Goal: Transaction & Acquisition: Book appointment/travel/reservation

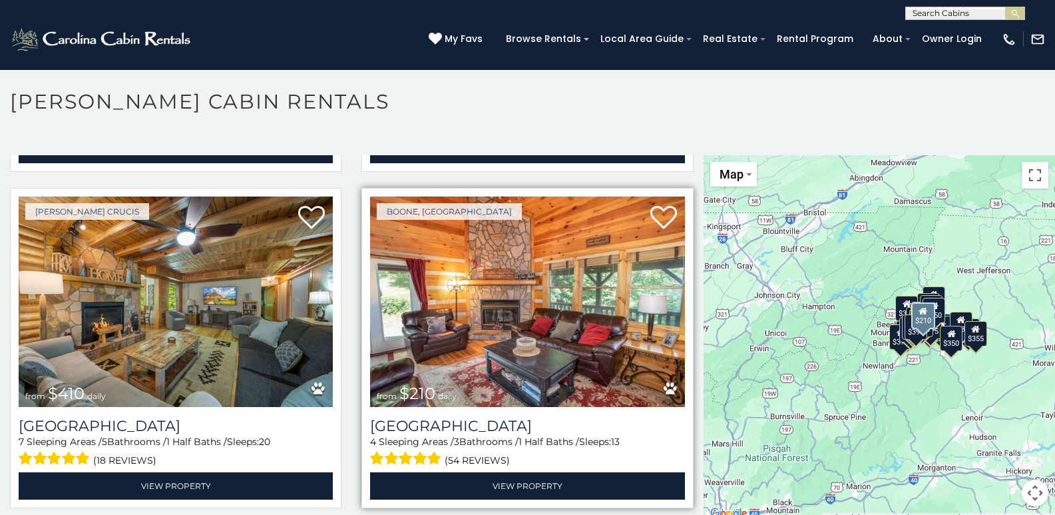
scroll to position [4393, 0]
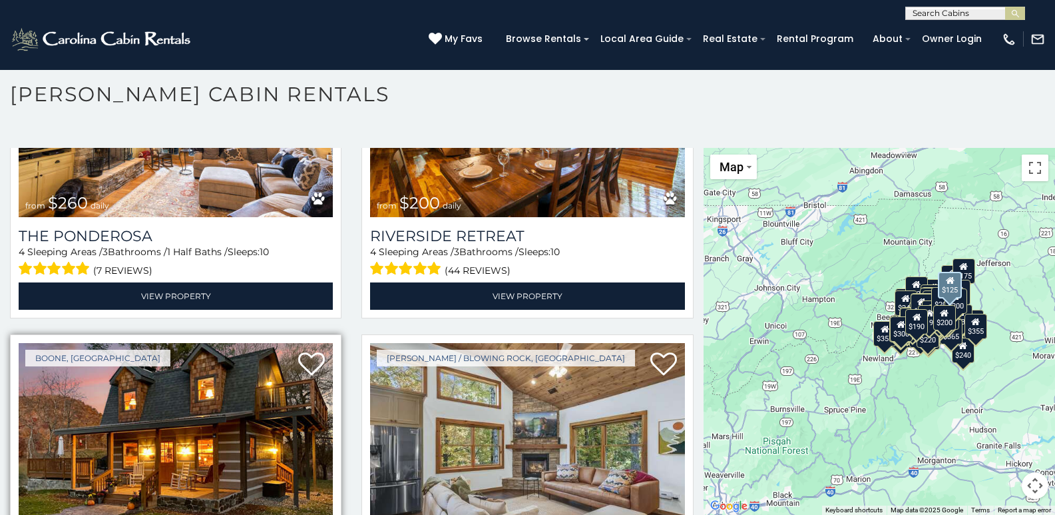
scroll to position [11645, 0]
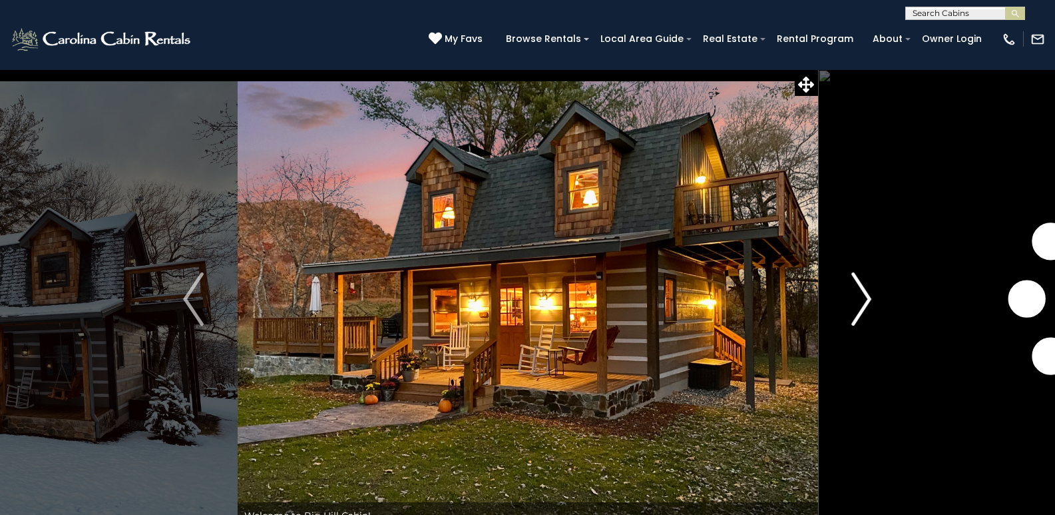
click at [863, 295] on img "Next" at bounding box center [861, 298] width 20 height 53
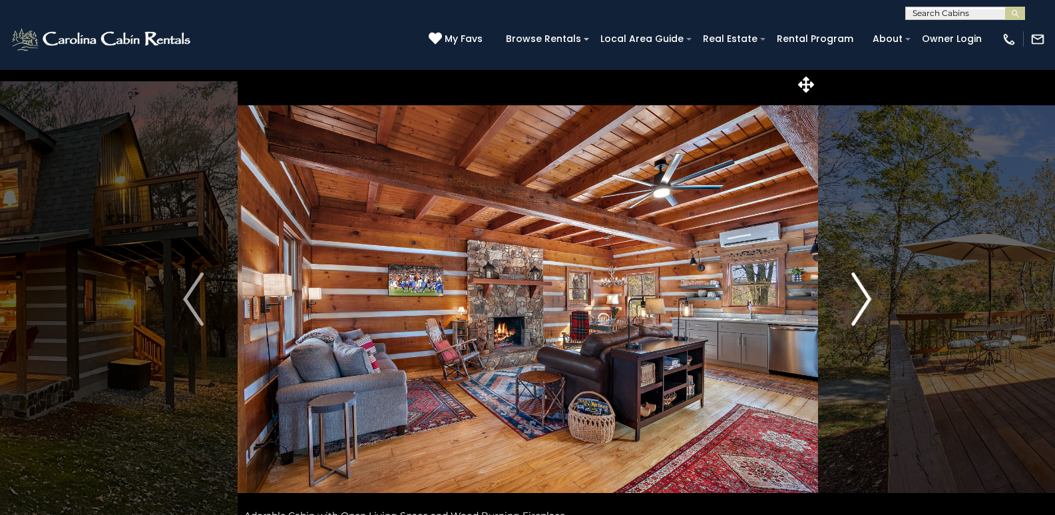
click at [863, 295] on img "Next" at bounding box center [861, 298] width 20 height 53
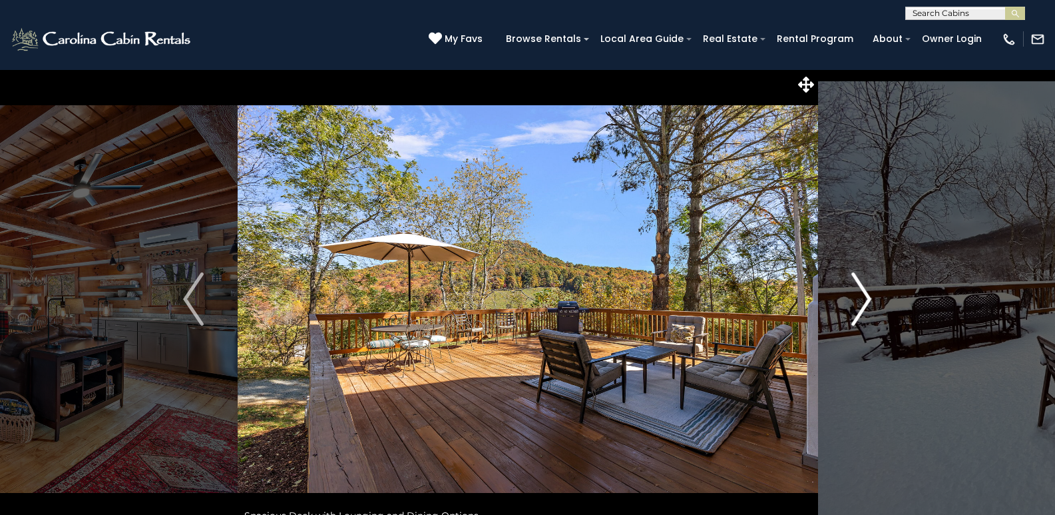
click at [863, 295] on img "Next" at bounding box center [861, 298] width 20 height 53
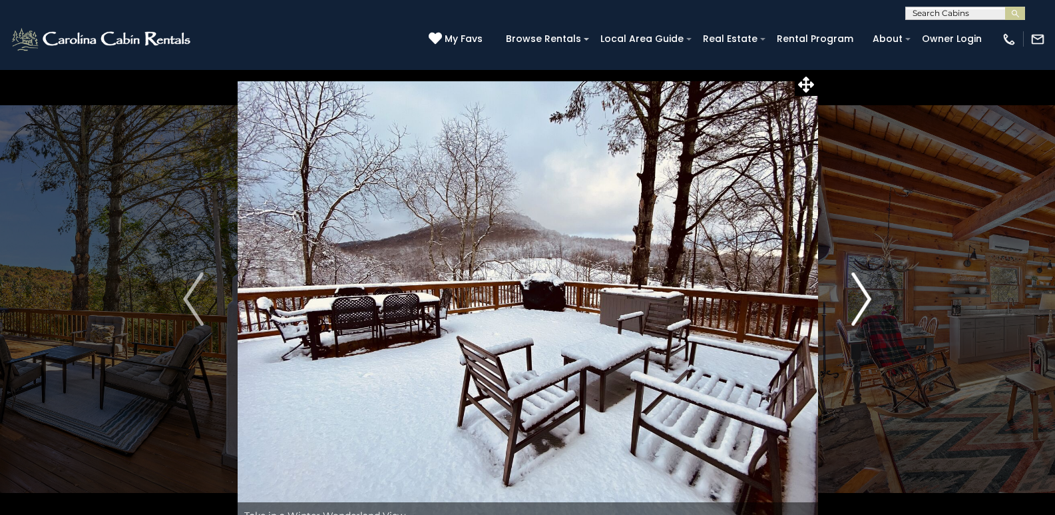
click at [863, 295] on img "Next" at bounding box center [861, 298] width 20 height 53
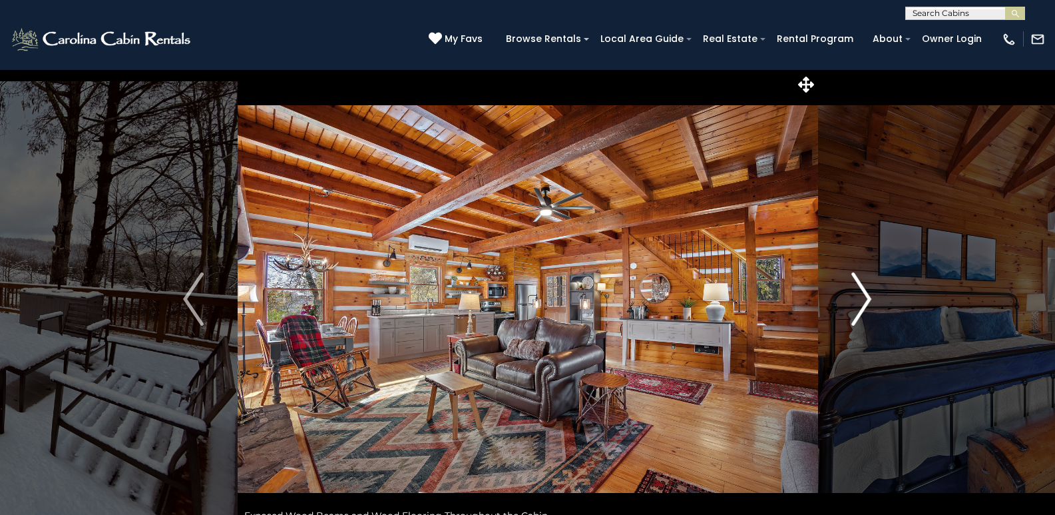
click at [863, 295] on img "Next" at bounding box center [861, 298] width 20 height 53
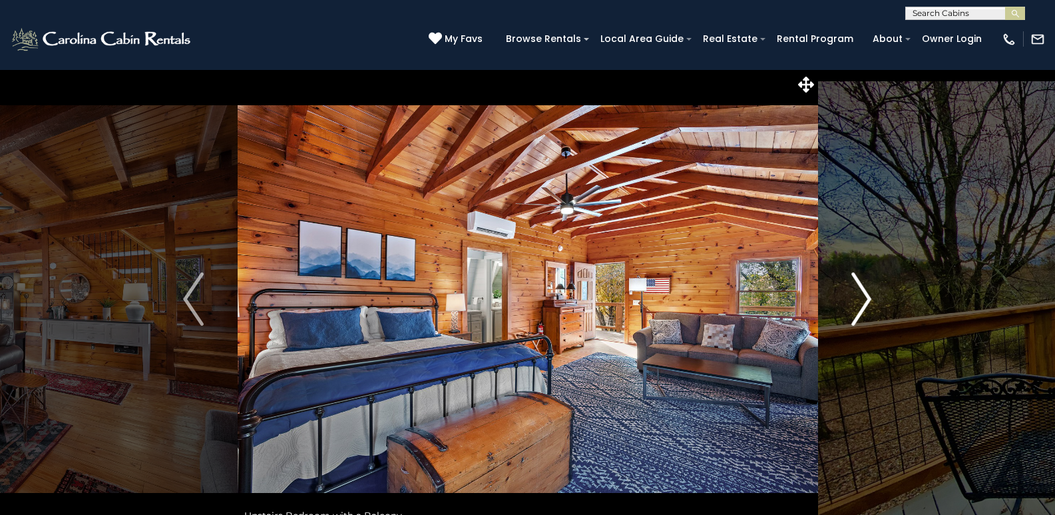
click at [863, 294] on img "Next" at bounding box center [861, 298] width 20 height 53
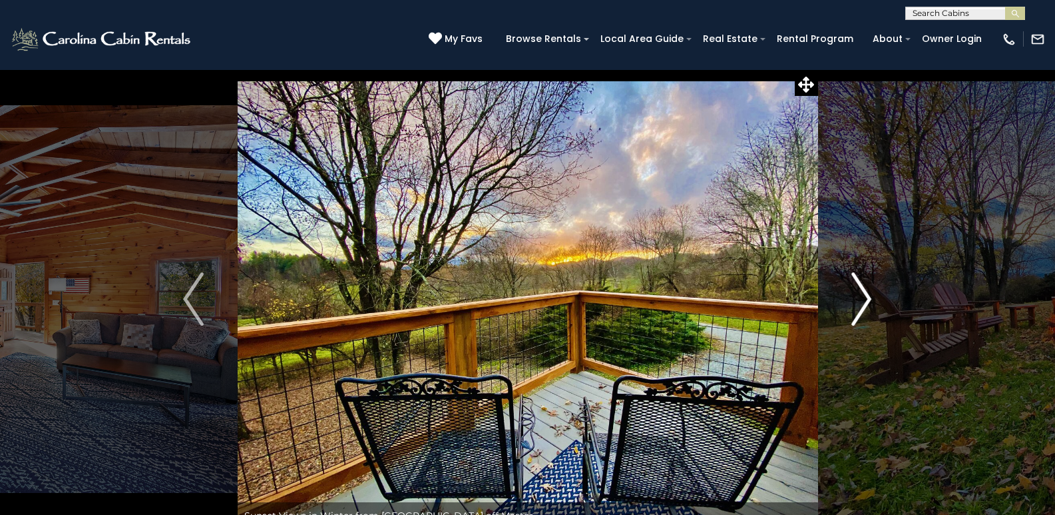
click at [863, 294] on img "Next" at bounding box center [861, 298] width 20 height 53
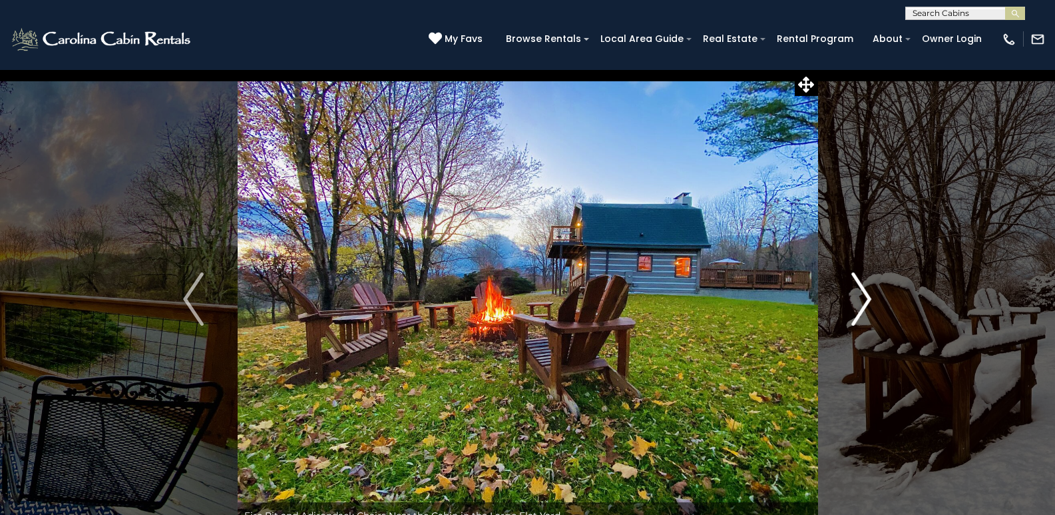
click at [857, 290] on img "Next" at bounding box center [861, 298] width 20 height 53
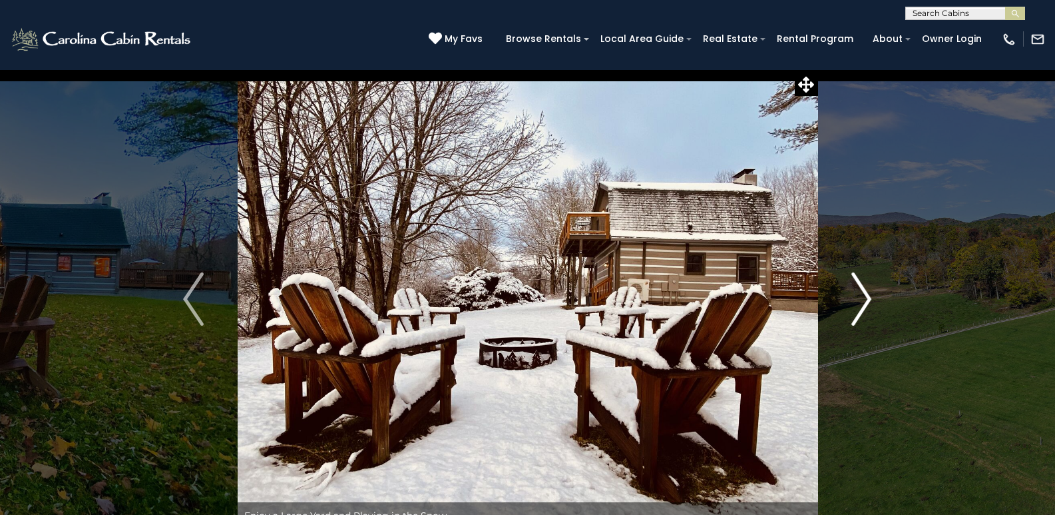
click at [861, 295] on img "Next" at bounding box center [861, 298] width 20 height 53
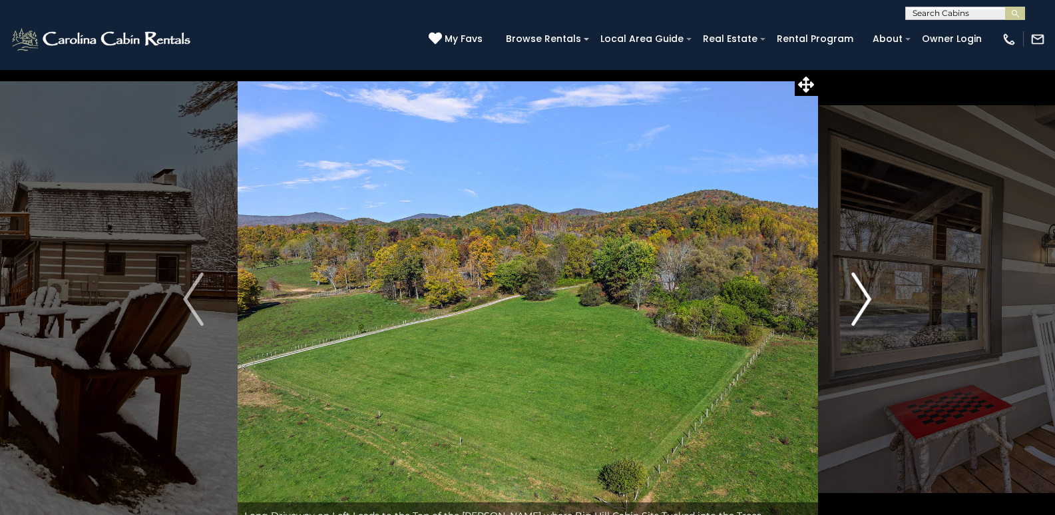
click at [861, 295] on img "Next" at bounding box center [861, 298] width 20 height 53
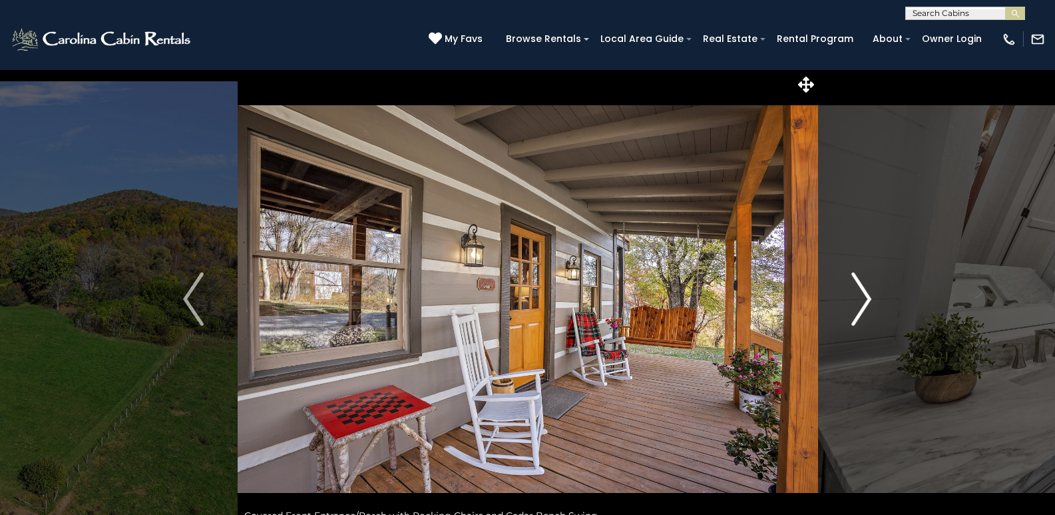
click at [861, 295] on img "Next" at bounding box center [861, 298] width 20 height 53
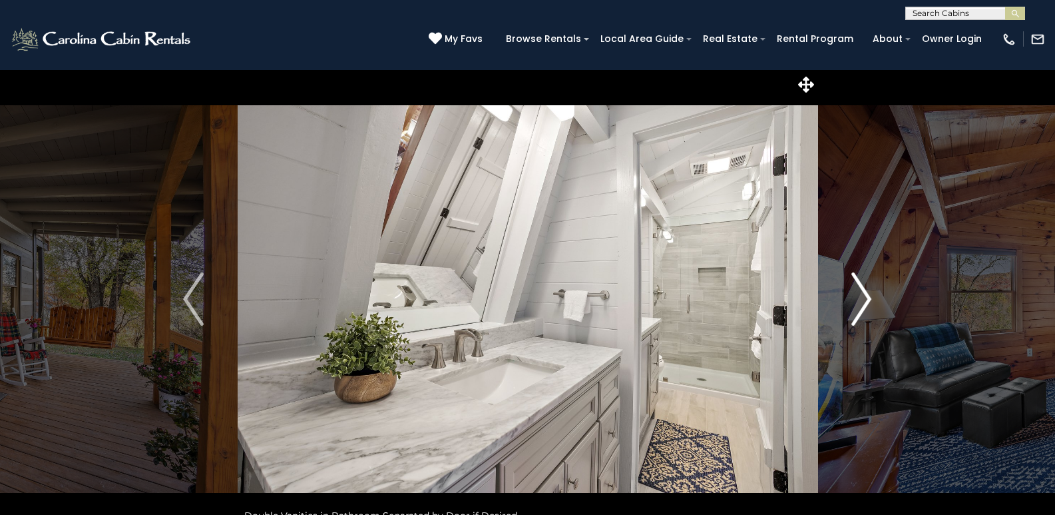
click at [861, 295] on img "Next" at bounding box center [861, 298] width 20 height 53
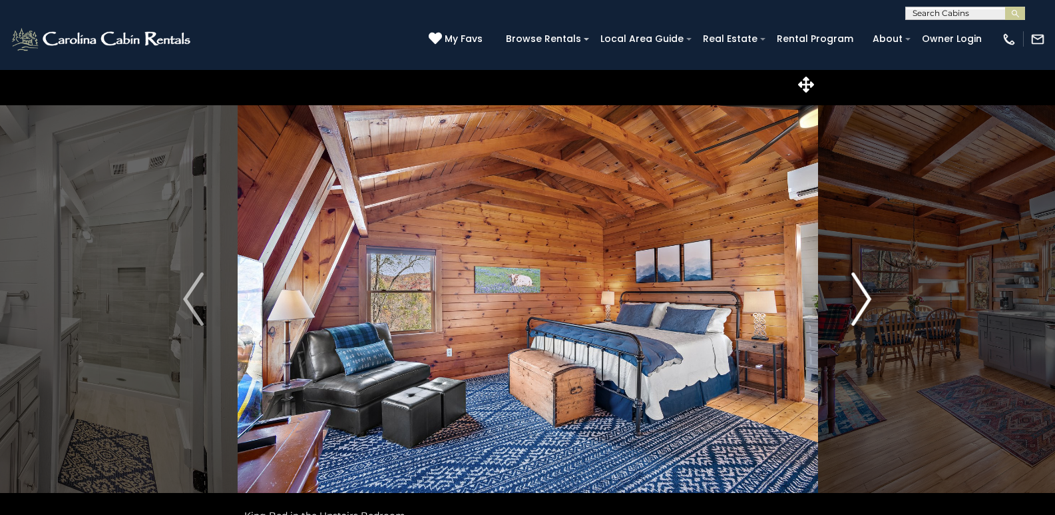
click at [861, 295] on img "Next" at bounding box center [861, 298] width 20 height 53
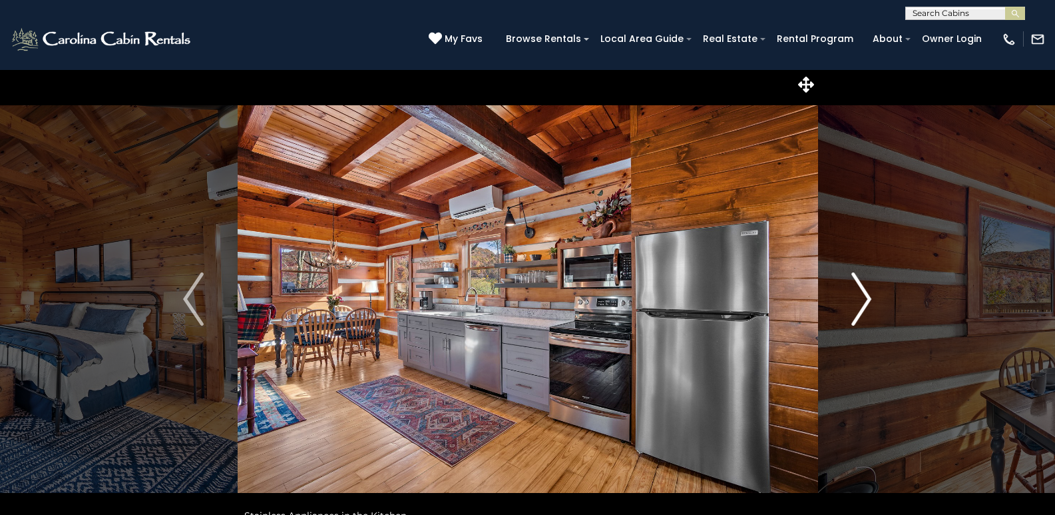
click at [861, 295] on img "Next" at bounding box center [861, 298] width 20 height 53
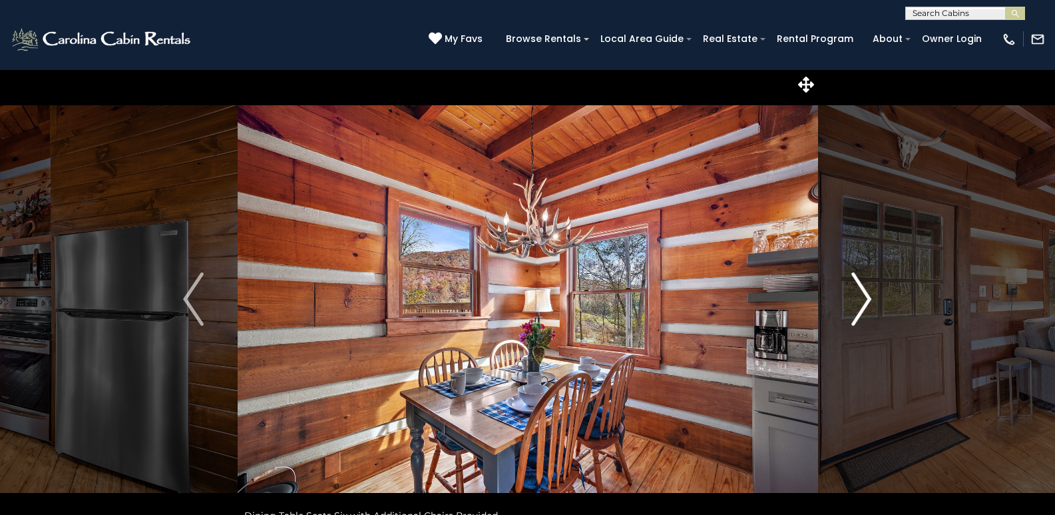
click at [861, 295] on img "Next" at bounding box center [861, 298] width 20 height 53
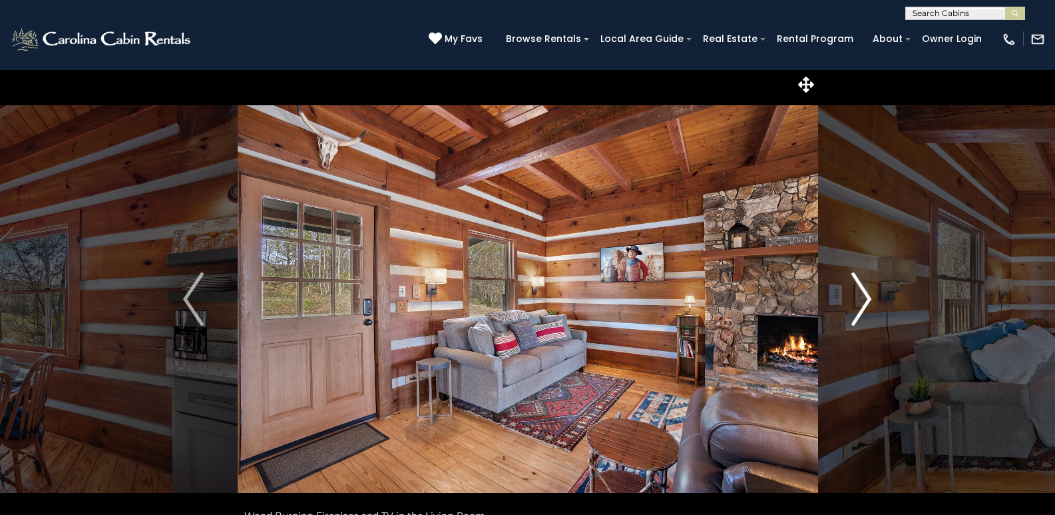
click at [861, 295] on img "Next" at bounding box center [861, 298] width 20 height 53
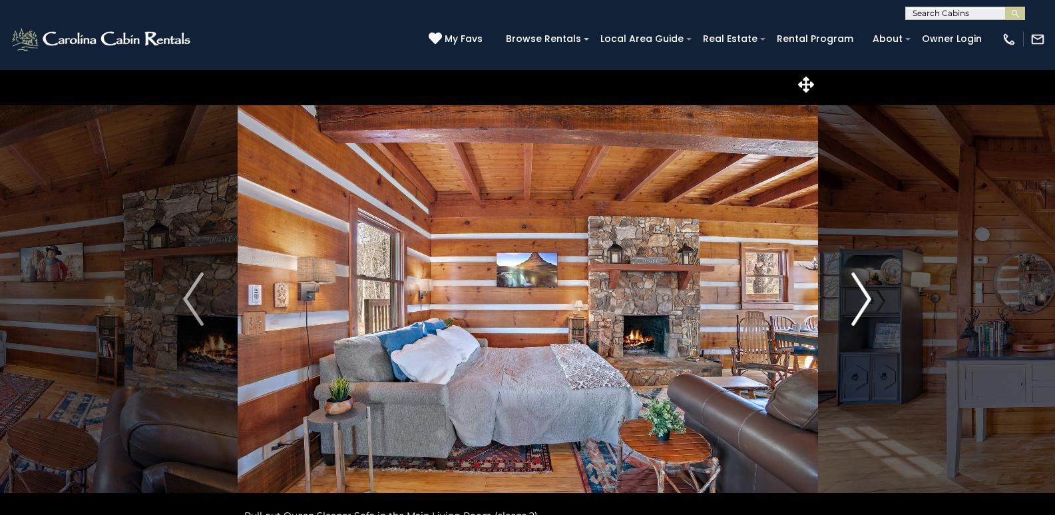
click at [861, 295] on img "Next" at bounding box center [861, 298] width 20 height 53
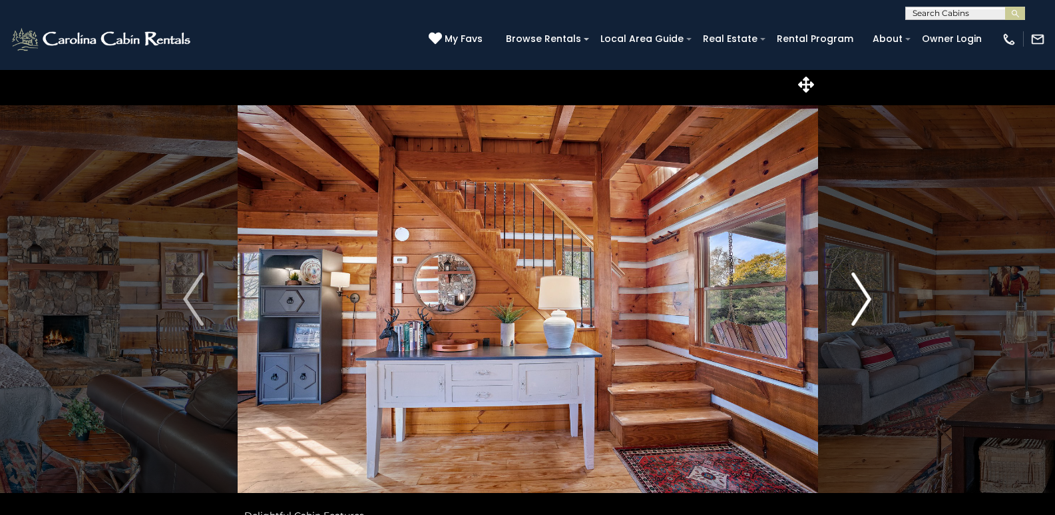
click at [861, 295] on img "Next" at bounding box center [861, 298] width 20 height 53
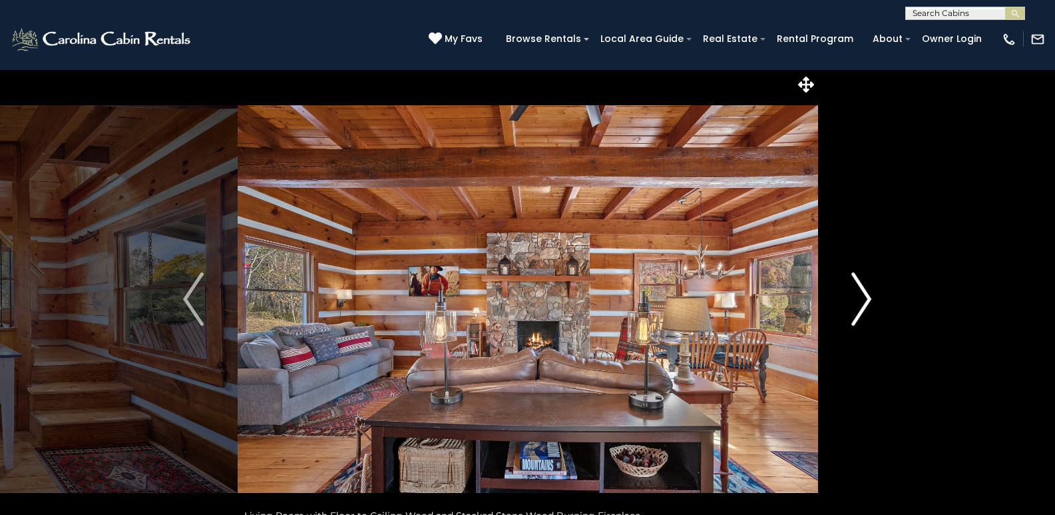
click at [861, 295] on img "Next" at bounding box center [861, 298] width 20 height 53
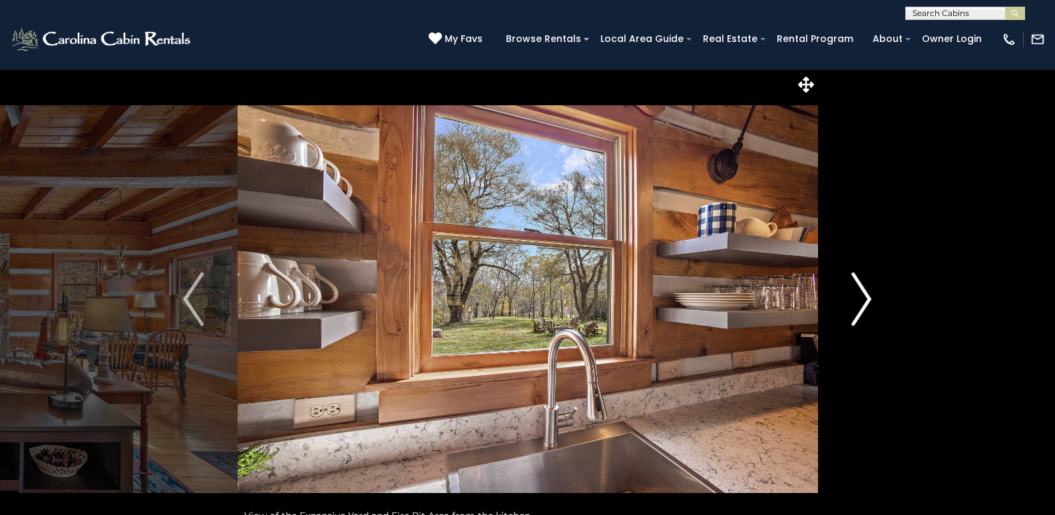
click at [861, 295] on img "Next" at bounding box center [861, 298] width 20 height 53
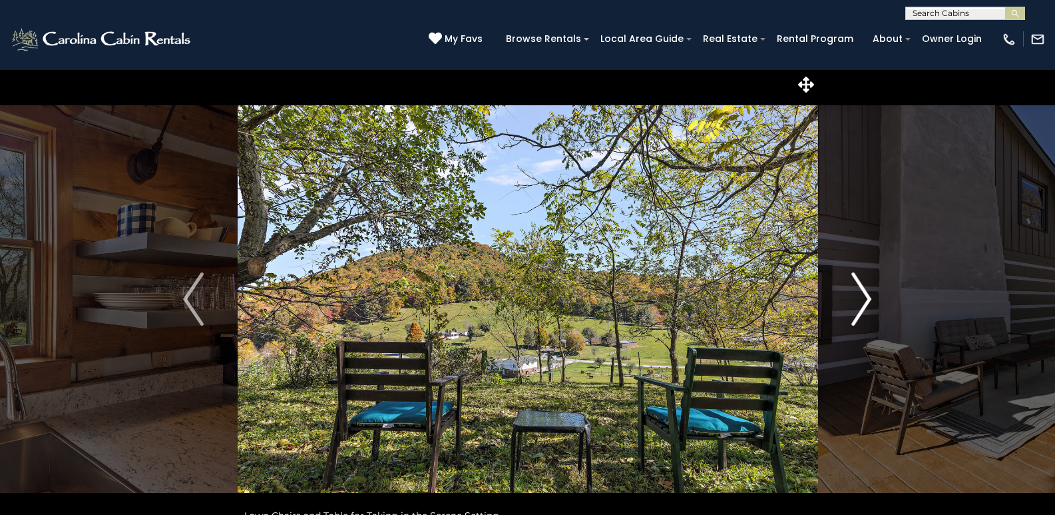
click at [860, 295] on img "Next" at bounding box center [861, 298] width 20 height 53
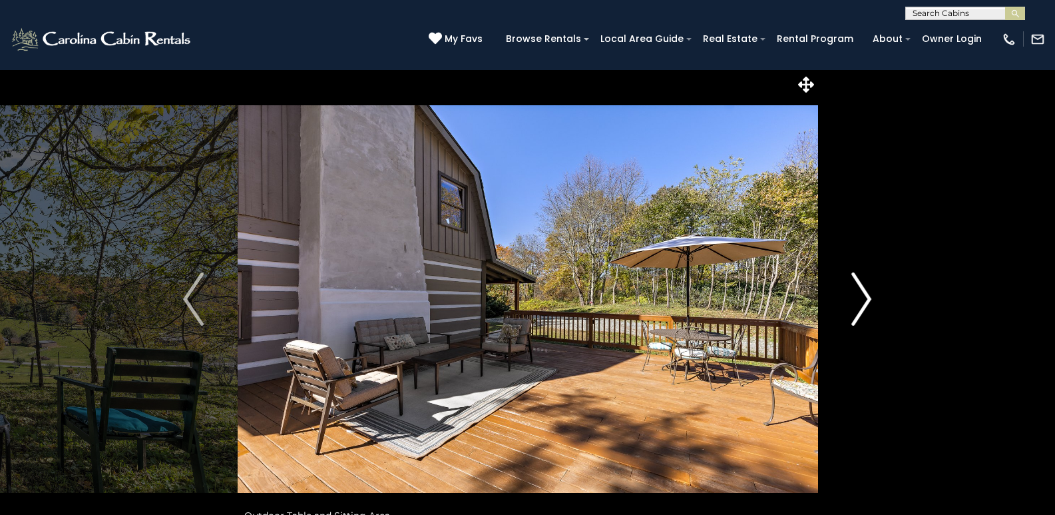
click at [860, 295] on img "Next" at bounding box center [861, 298] width 20 height 53
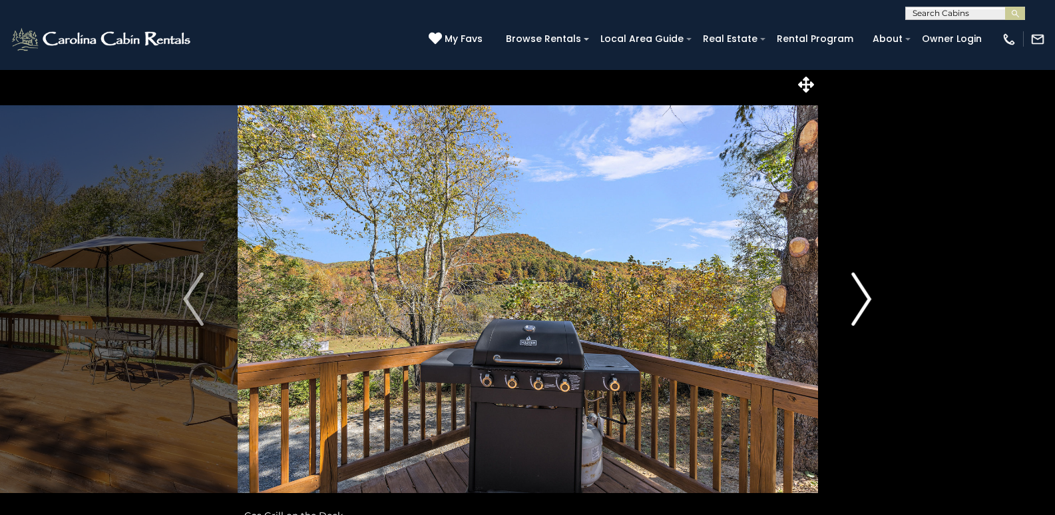
click at [860, 295] on img "Next" at bounding box center [861, 298] width 20 height 53
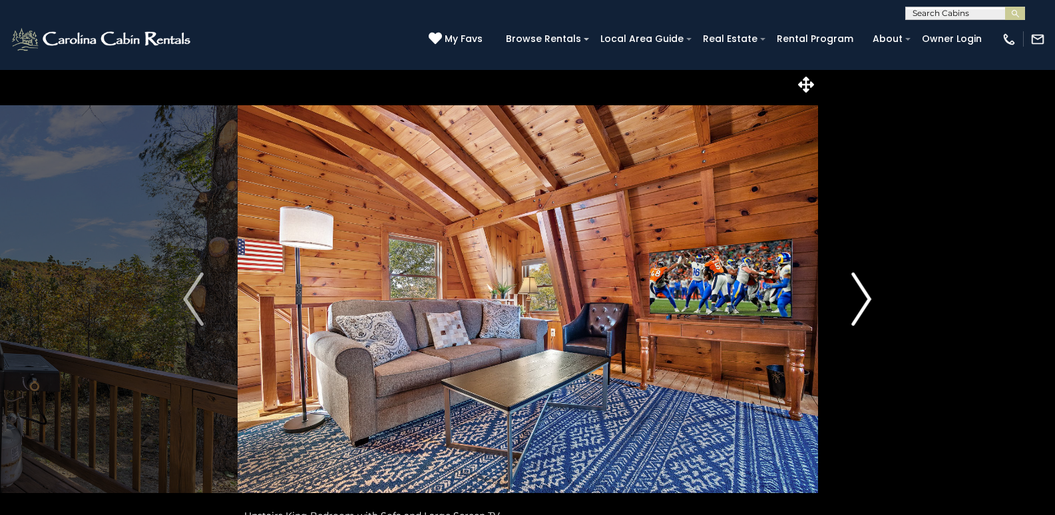
click at [859, 295] on img "Next" at bounding box center [861, 298] width 20 height 53
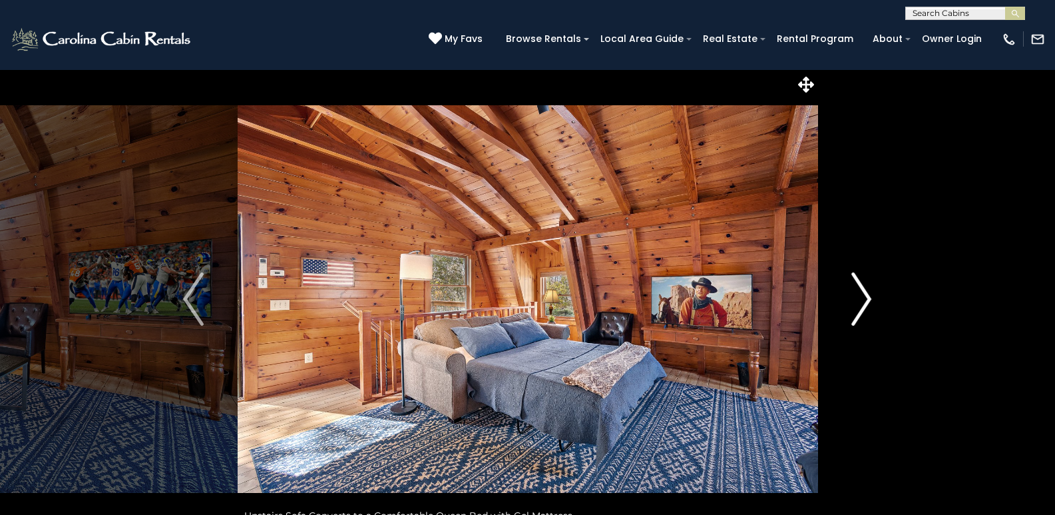
click at [859, 295] on img "Next" at bounding box center [861, 298] width 20 height 53
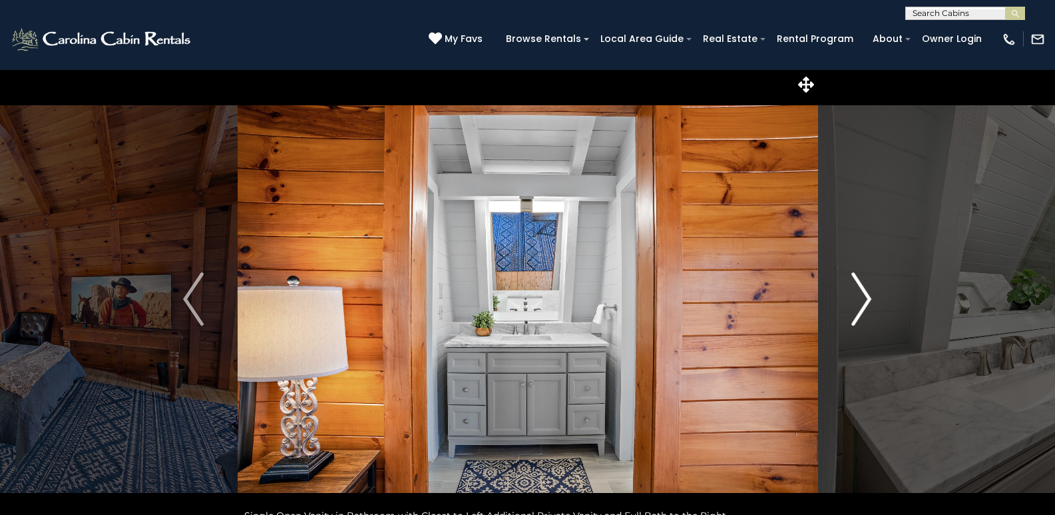
click at [859, 295] on img "Next" at bounding box center [861, 298] width 20 height 53
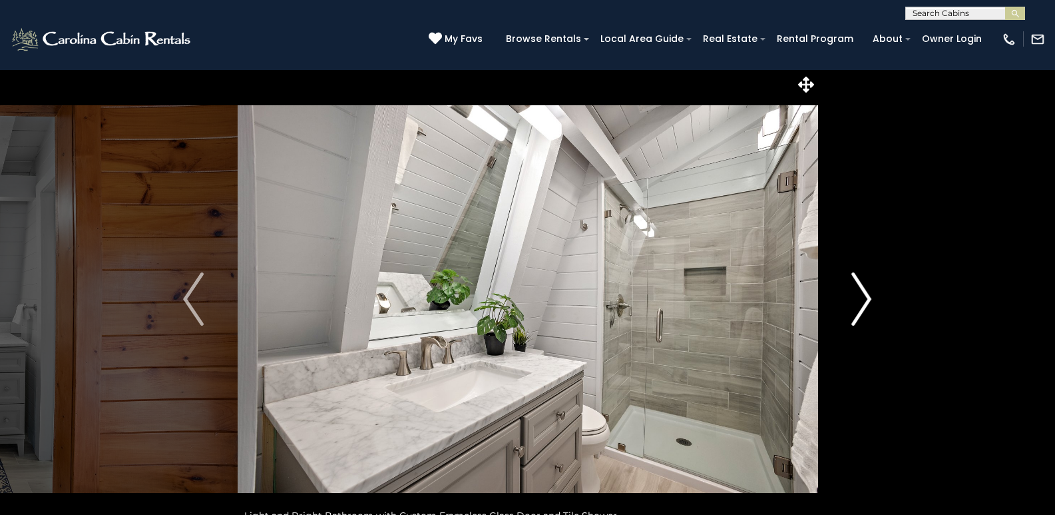
click at [859, 295] on img "Next" at bounding box center [861, 298] width 20 height 53
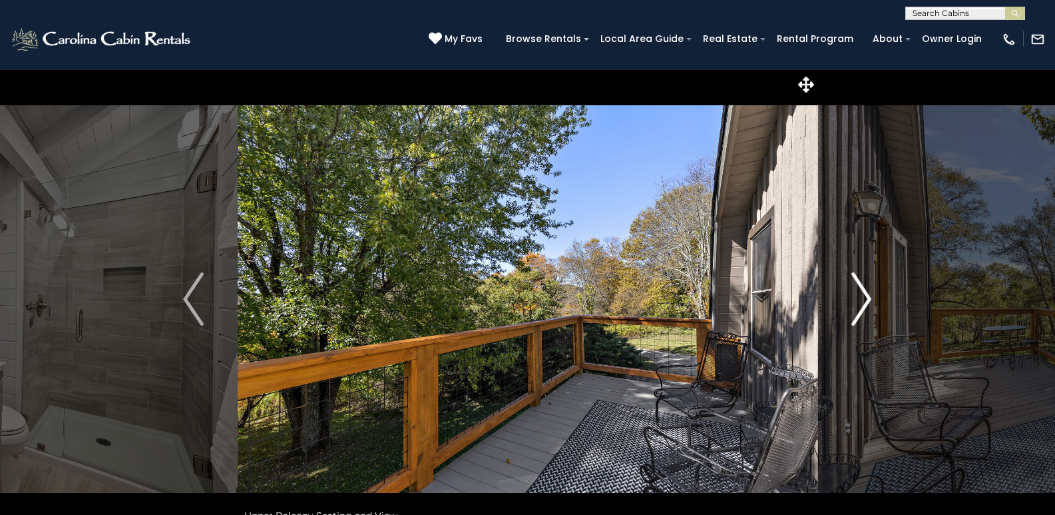
click at [859, 295] on img "Next" at bounding box center [861, 298] width 20 height 53
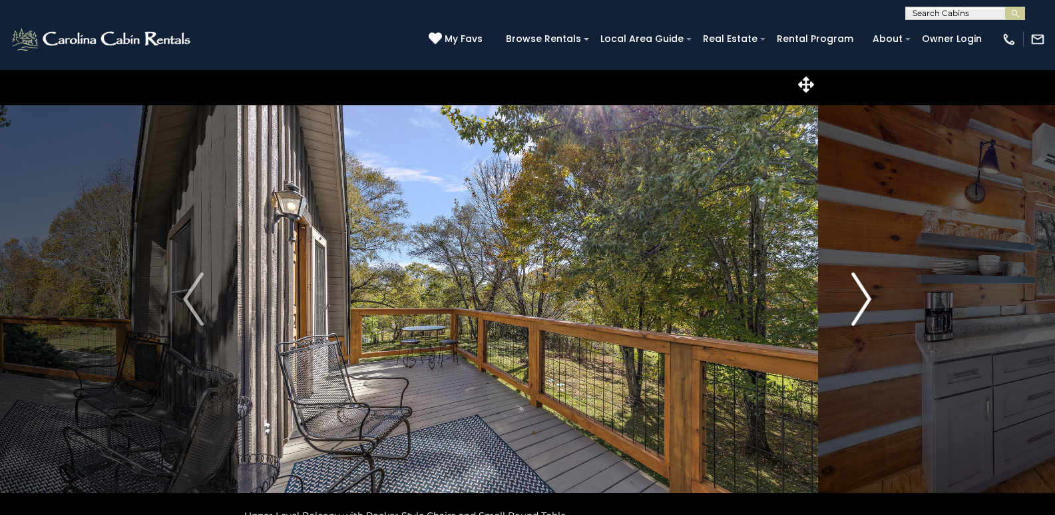
click at [859, 295] on img "Next" at bounding box center [861, 298] width 20 height 53
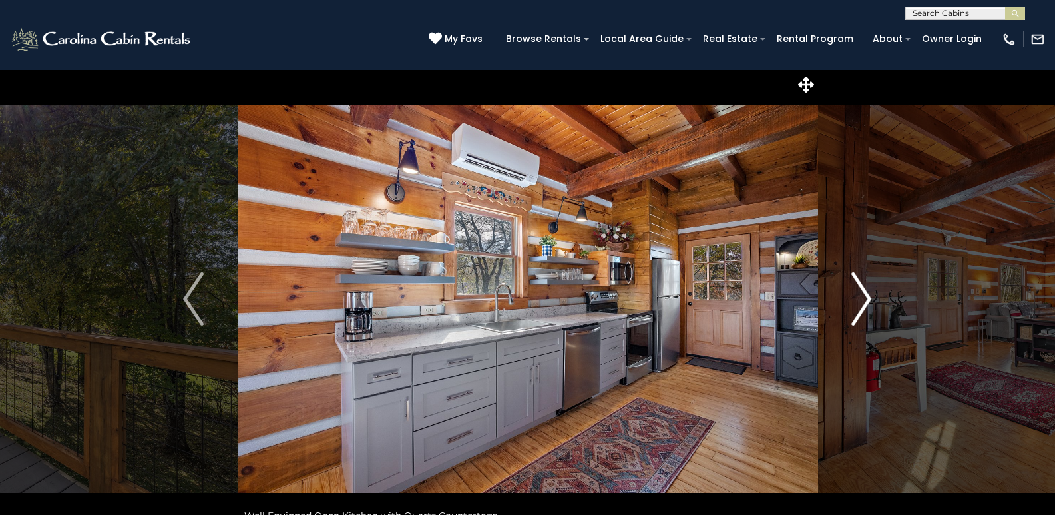
click at [859, 295] on img "Next" at bounding box center [861, 298] width 20 height 53
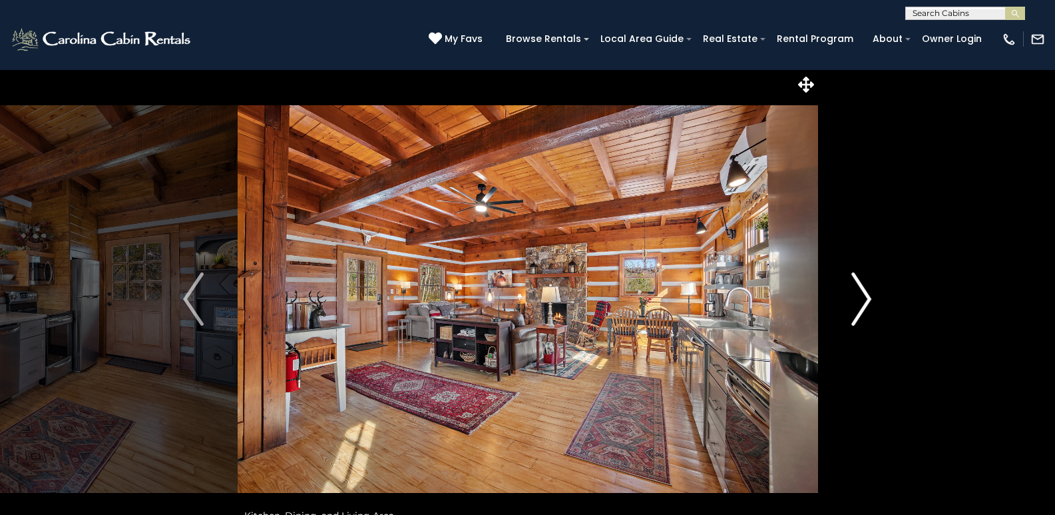
click at [859, 295] on img "Next" at bounding box center [861, 298] width 20 height 53
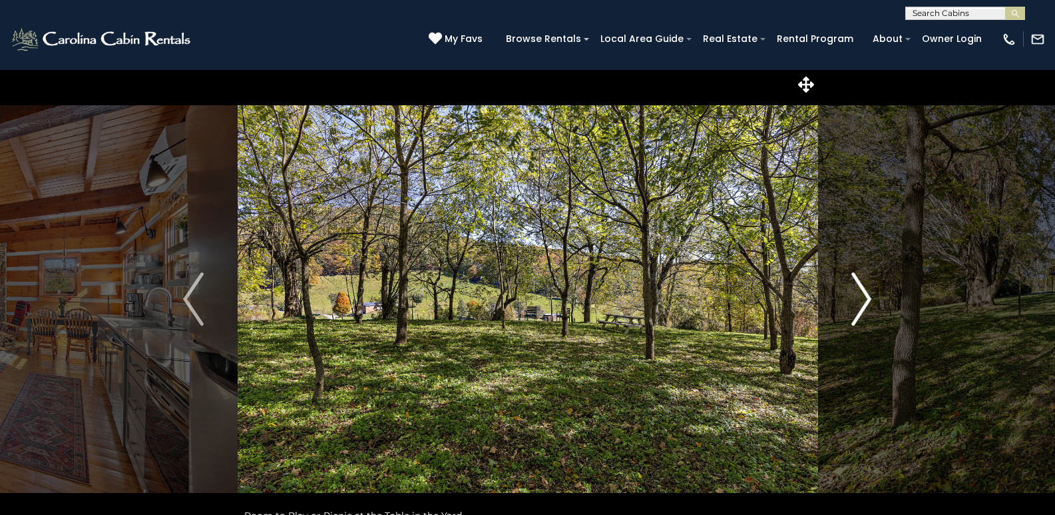
click at [855, 300] on img "Next" at bounding box center [861, 298] width 20 height 53
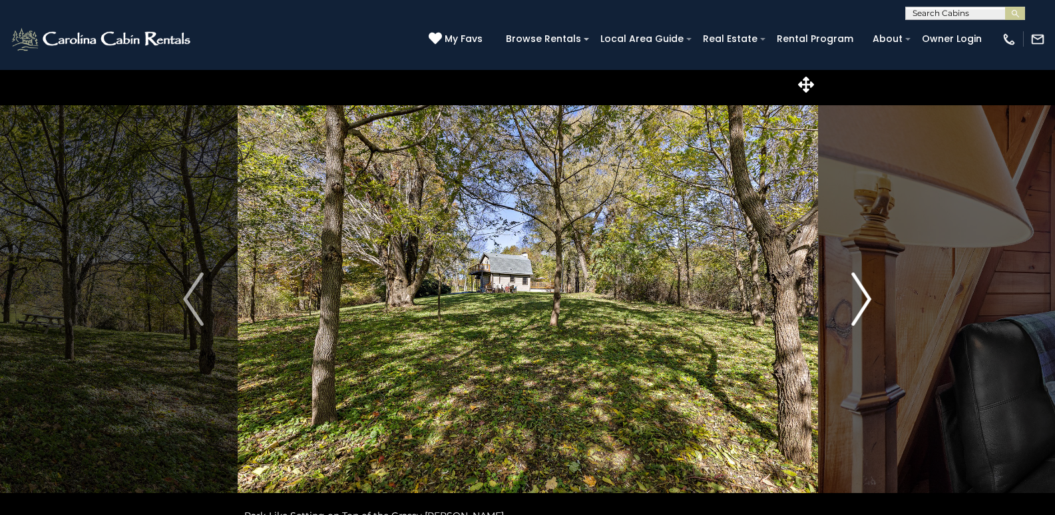
click at [855, 300] on img "Next" at bounding box center [861, 298] width 20 height 53
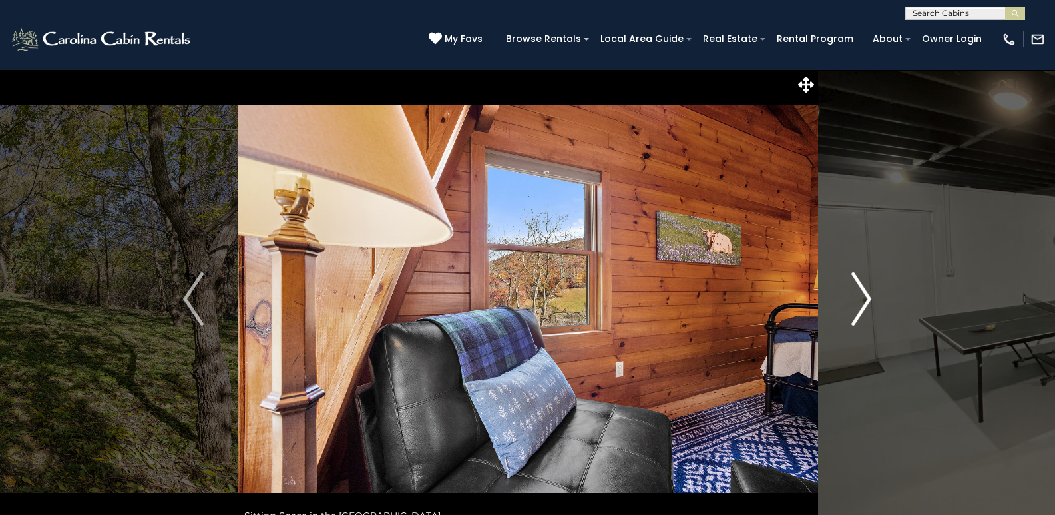
click at [855, 300] on img "Next" at bounding box center [861, 298] width 20 height 53
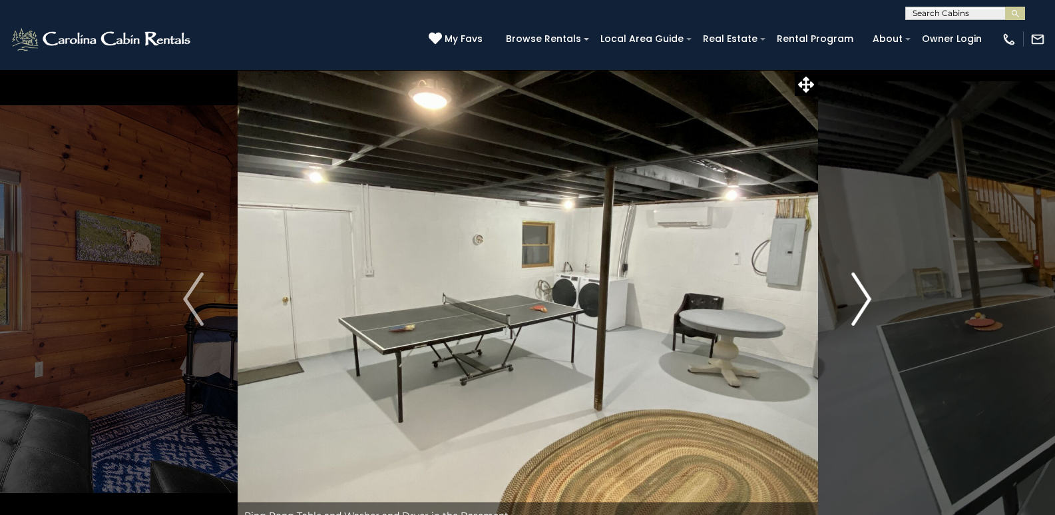
click at [855, 300] on img "Next" at bounding box center [861, 298] width 20 height 53
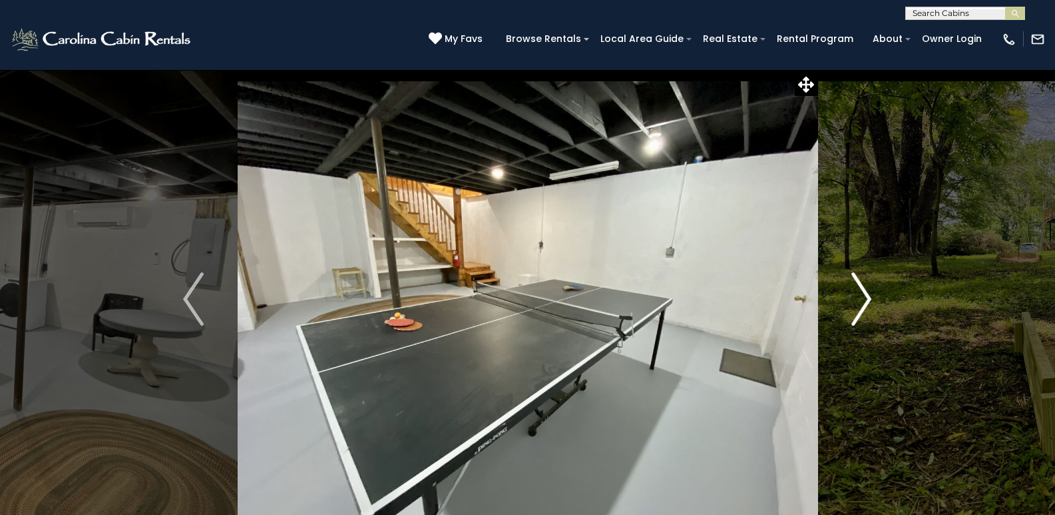
click at [855, 300] on img "Next" at bounding box center [861, 298] width 20 height 53
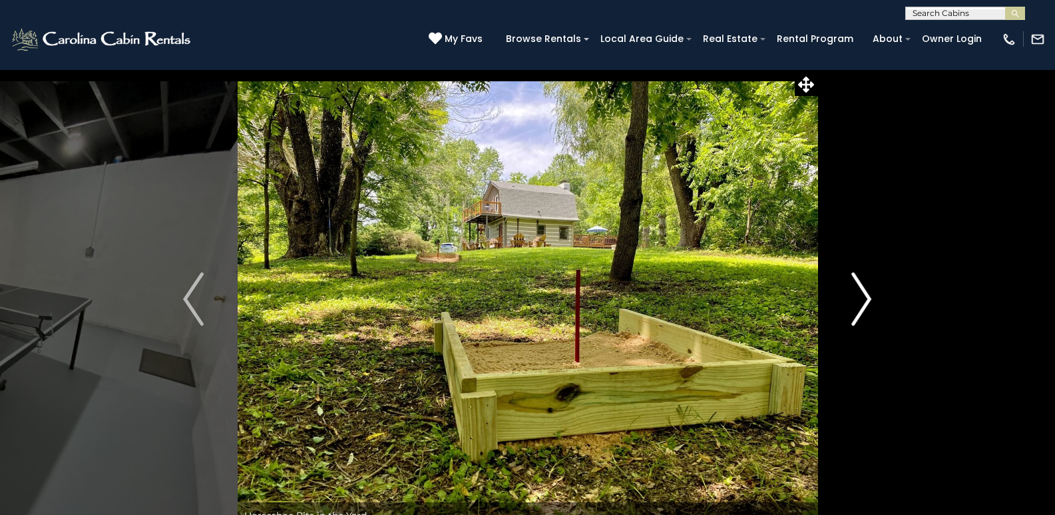
click at [855, 300] on img "Next" at bounding box center [861, 298] width 20 height 53
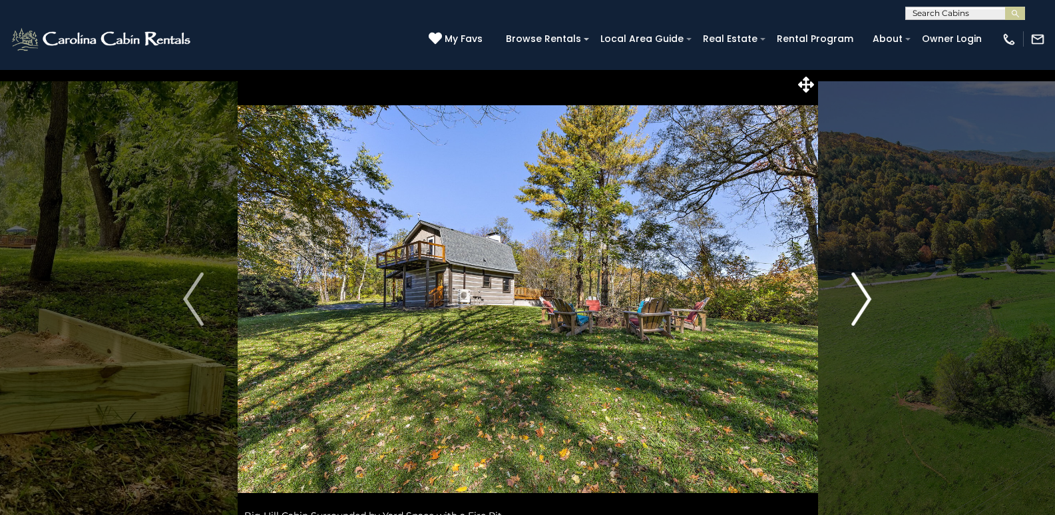
click at [855, 298] on img "Next" at bounding box center [861, 298] width 20 height 53
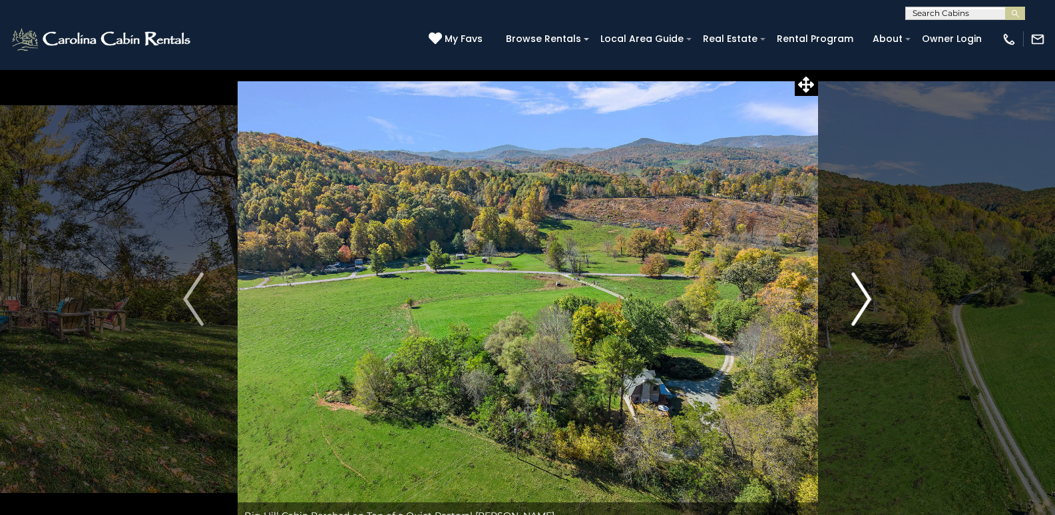
click at [853, 296] on img "Next" at bounding box center [861, 298] width 20 height 53
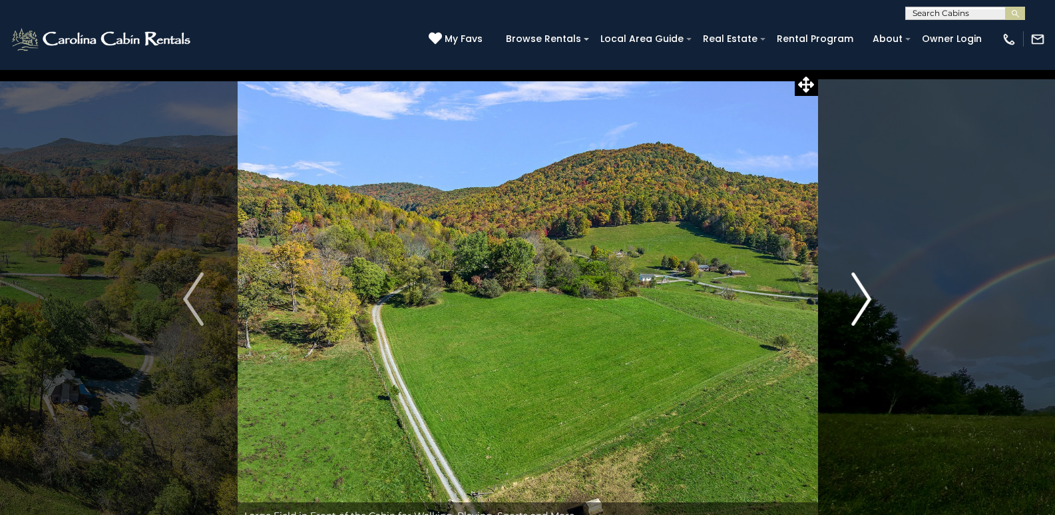
click at [849, 293] on button "Next" at bounding box center [861, 298] width 88 height 459
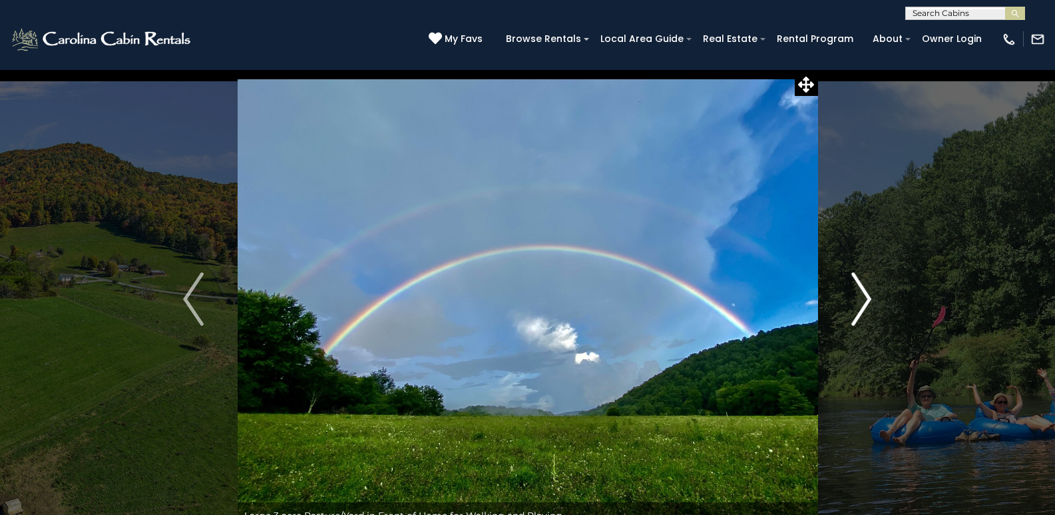
click at [849, 292] on button "Next" at bounding box center [861, 298] width 88 height 459
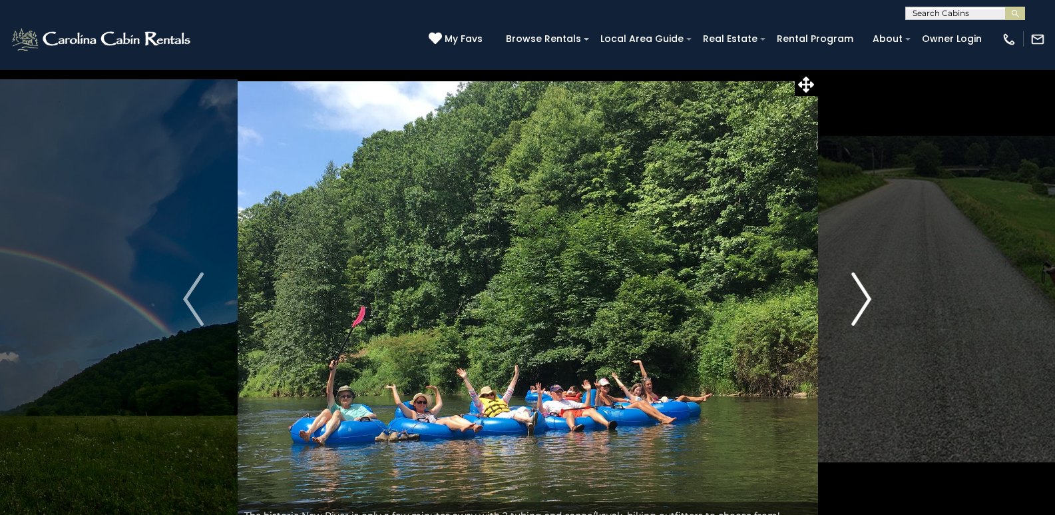
click at [849, 292] on button "Next" at bounding box center [861, 298] width 88 height 459
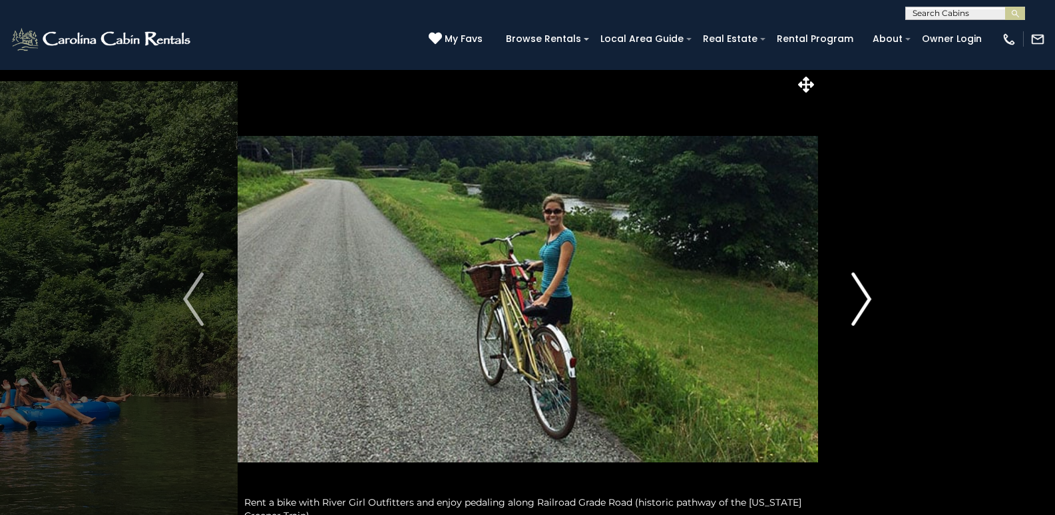
click at [849, 292] on button "Next" at bounding box center [861, 298] width 88 height 459
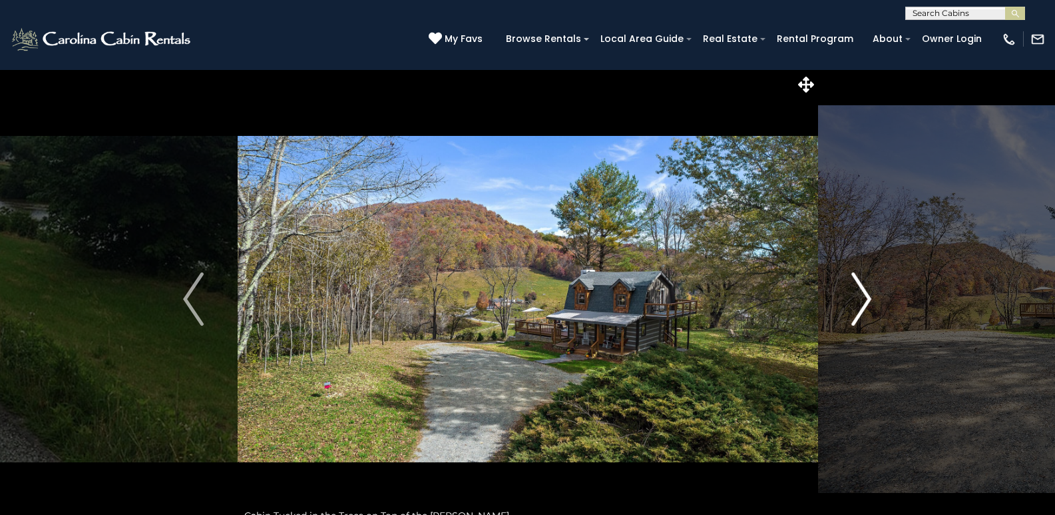
click at [849, 292] on button "Next" at bounding box center [861, 298] width 88 height 459
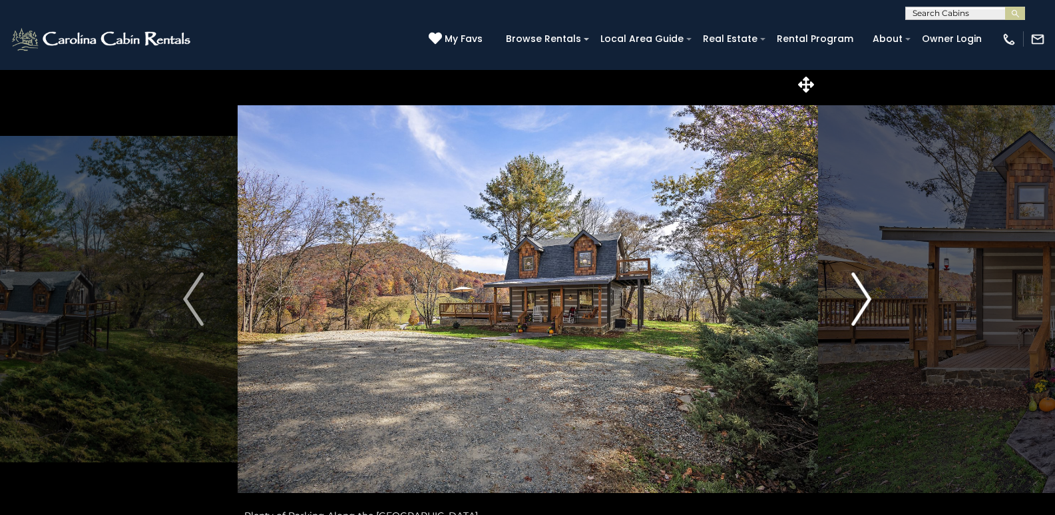
click at [849, 292] on button "Next" at bounding box center [861, 298] width 88 height 459
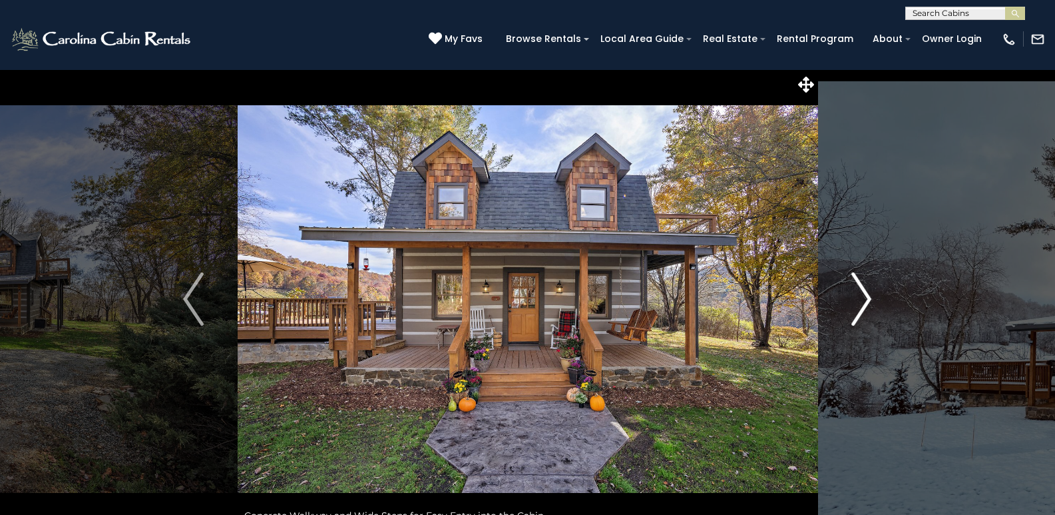
click at [865, 298] on img "Next" at bounding box center [861, 298] width 20 height 53
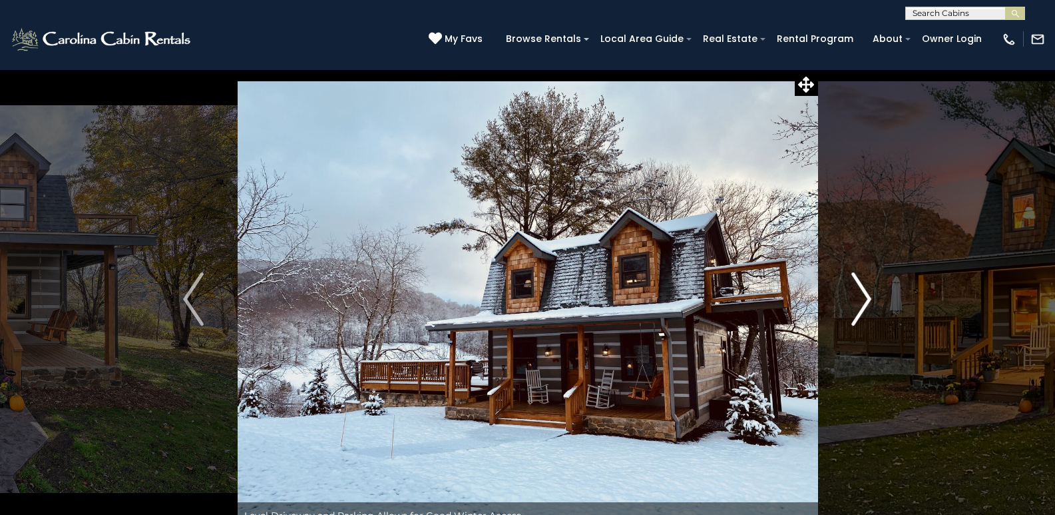
click at [865, 298] on img "Next" at bounding box center [861, 298] width 20 height 53
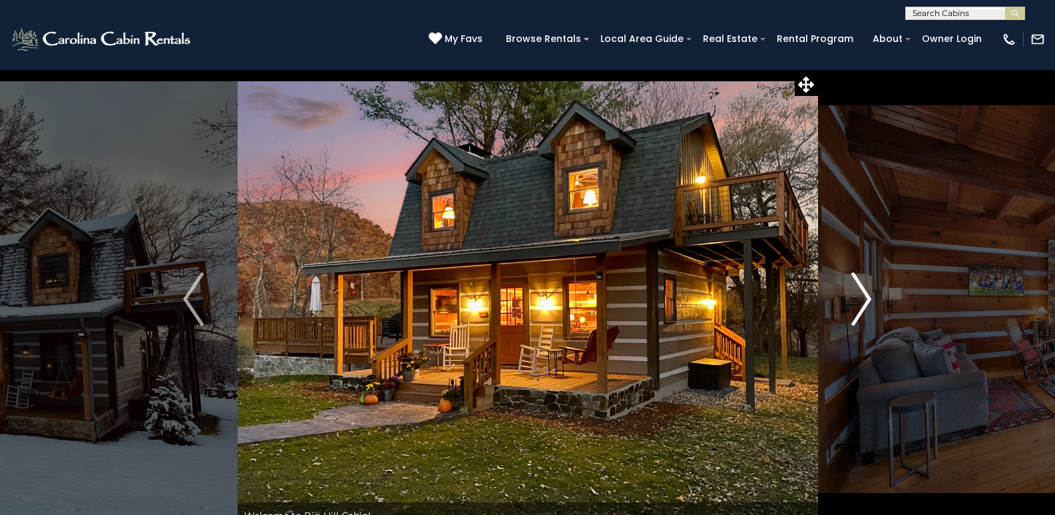
click at [865, 298] on img "Next" at bounding box center [861, 298] width 20 height 53
